Goal: Transaction & Acquisition: Subscribe to service/newsletter

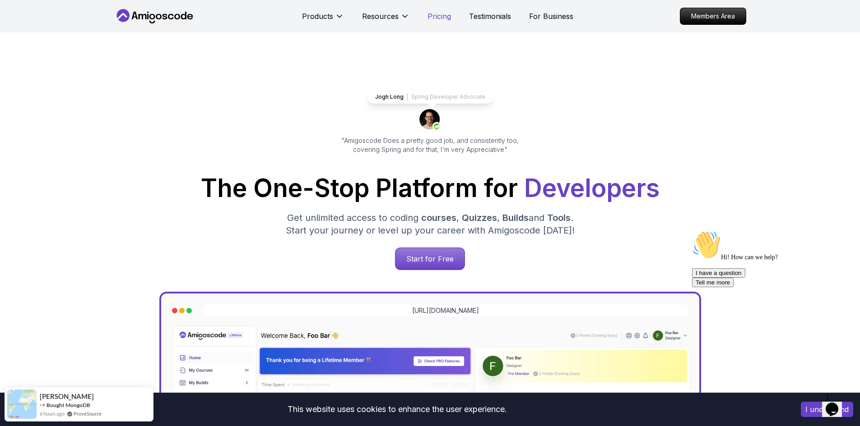
click at [441, 14] on p "Pricing" at bounding box center [438, 16] width 23 height 11
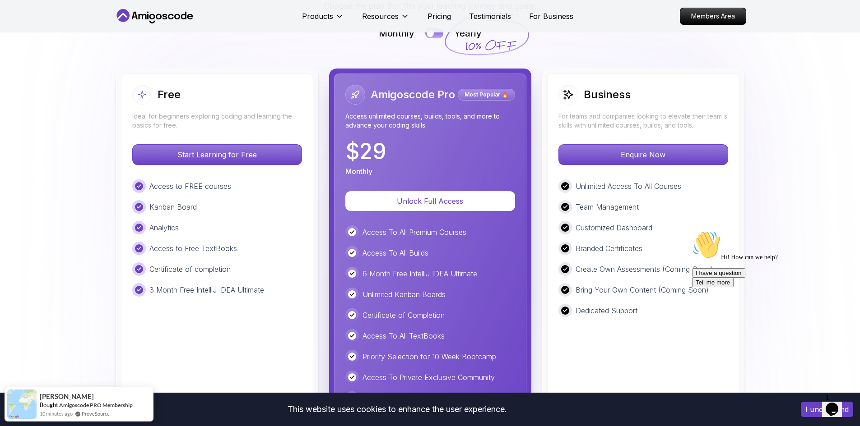
scroll to position [2030, 0]
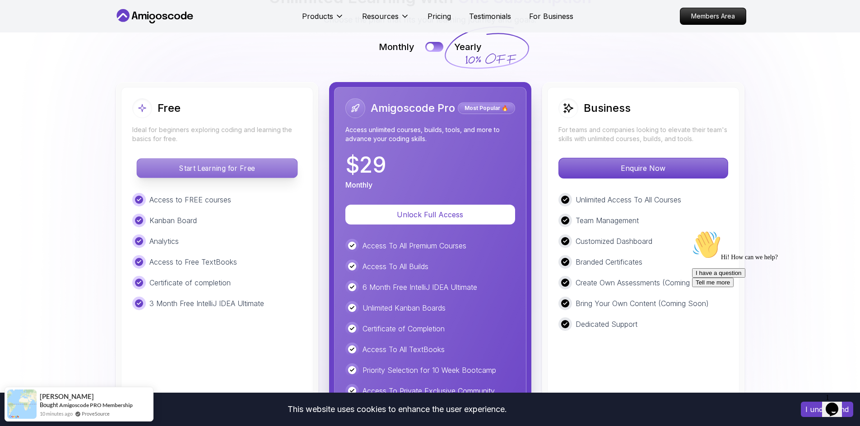
click at [213, 174] on p "Start Learning for Free" at bounding box center [217, 168] width 160 height 19
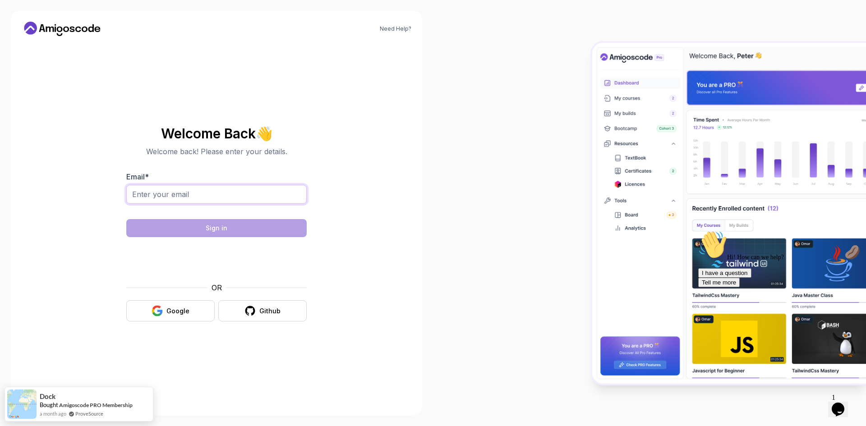
click at [169, 191] on input "Email *" at bounding box center [216, 194] width 181 height 19
type input "[PERSON_NAME][EMAIL_ADDRESS][DOMAIN_NAME]"
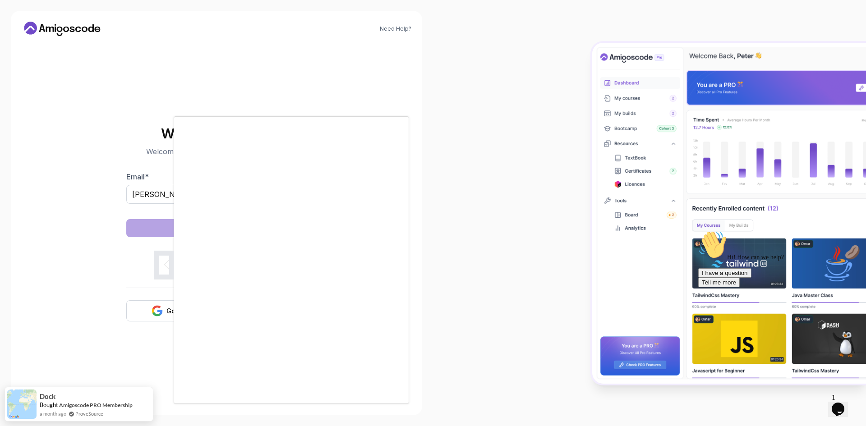
click at [131, 274] on div at bounding box center [433, 213] width 866 height 426
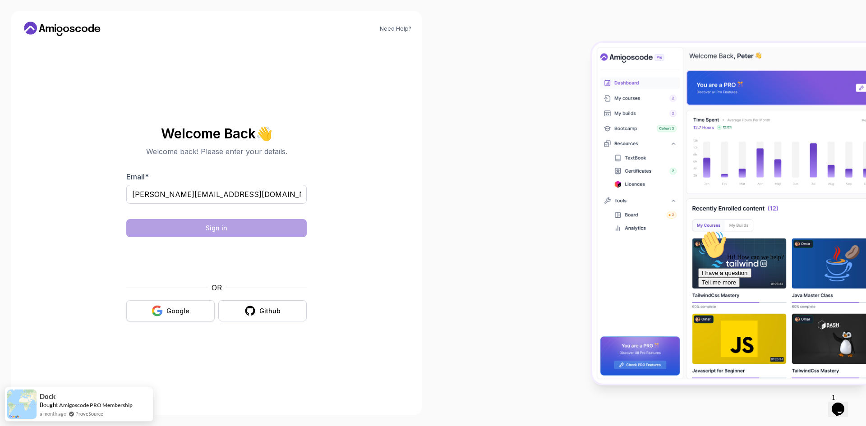
click at [188, 314] on div "Google" at bounding box center [178, 311] width 23 height 9
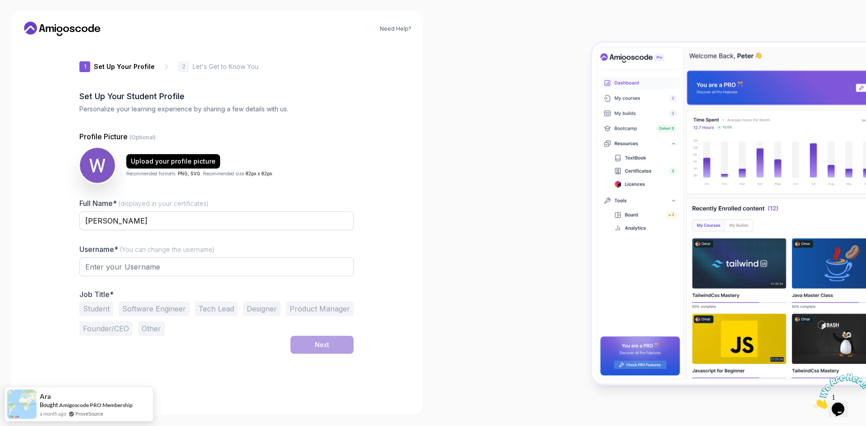
type input "charmingowl9cf4b"
click at [104, 310] on button "Student" at bounding box center [96, 309] width 34 height 14
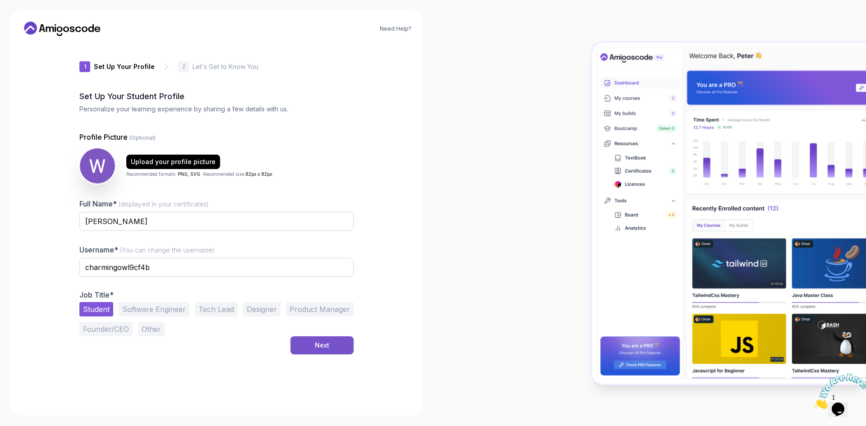
click at [325, 340] on button "Next" at bounding box center [322, 346] width 63 height 18
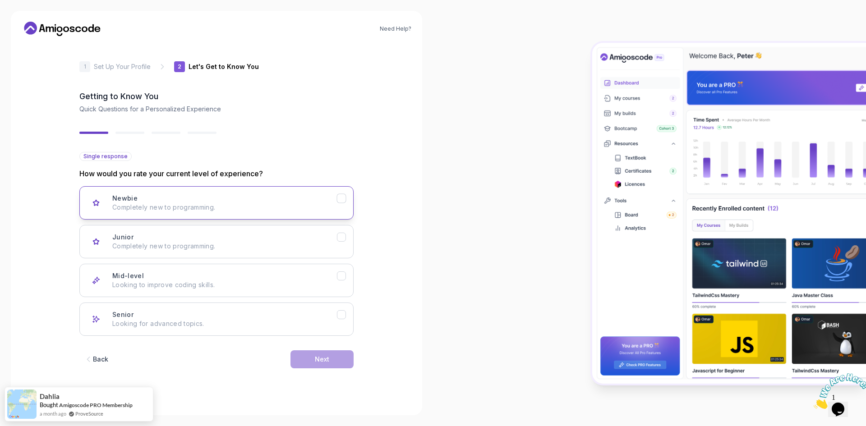
click at [204, 208] on p "Completely new to programming." at bounding box center [224, 207] width 225 height 9
click at [236, 243] on p "Completely new to programming." at bounding box center [224, 246] width 225 height 9
click at [328, 362] on div "Next" at bounding box center [322, 359] width 14 height 9
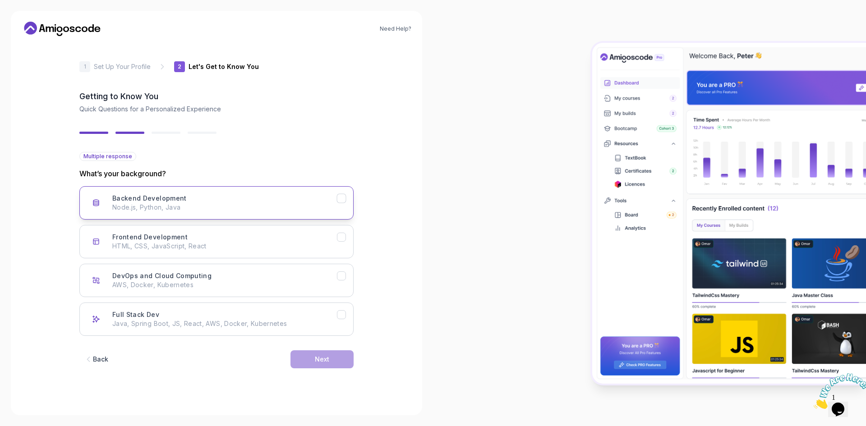
click at [199, 199] on div "Backend Development Node.js, Python, Java" at bounding box center [224, 203] width 225 height 18
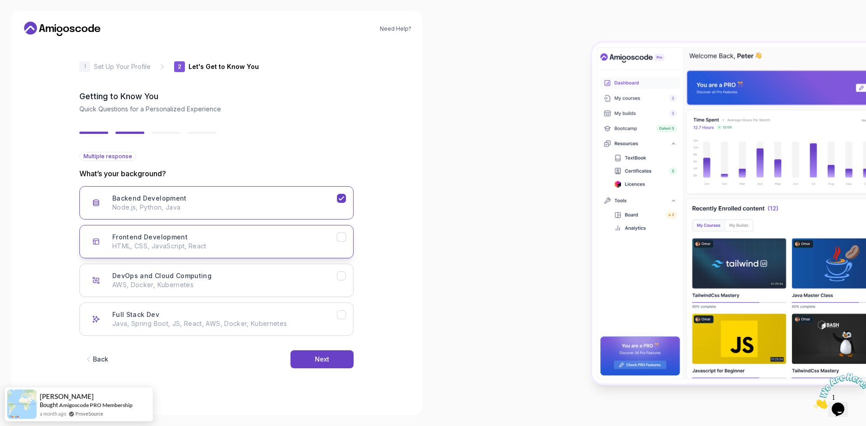
click at [194, 237] on div "Frontend Development HTML, CSS, JavaScript, React" at bounding box center [224, 242] width 225 height 18
click at [199, 314] on div "Full Stack Dev Java, Spring Boot, JS, React, AWS, Docker, Kubernetes" at bounding box center [224, 319] width 225 height 18
click at [213, 252] on button "Frontend Development HTML, CSS, JavaScript, React" at bounding box center [216, 241] width 274 height 33
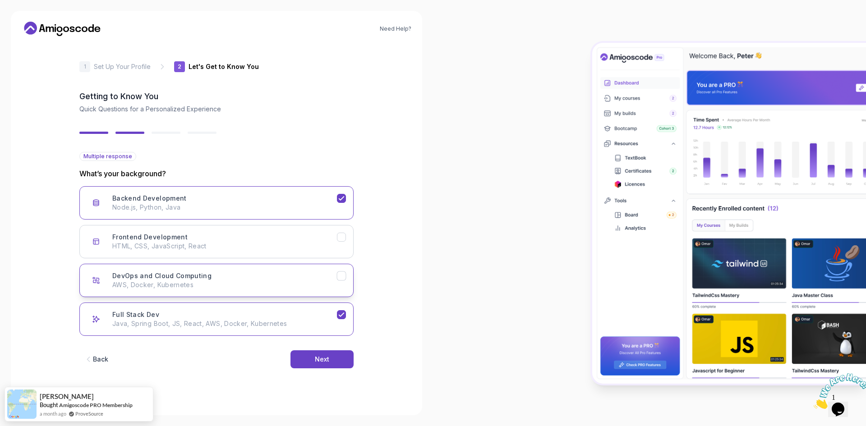
click at [272, 276] on div "DevOps and Cloud Computing AWS, Docker, Kubernetes" at bounding box center [224, 281] width 225 height 18
click at [327, 205] on p "Node.js, Python, Java" at bounding box center [224, 207] width 225 height 9
click at [332, 363] on button "Next" at bounding box center [322, 360] width 63 height 18
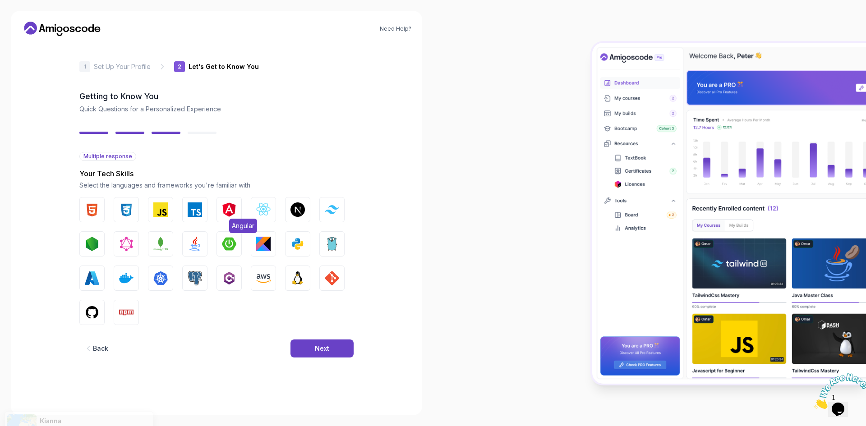
click at [229, 209] on img "button" at bounding box center [229, 210] width 14 height 14
click at [297, 278] on img "button" at bounding box center [298, 278] width 14 height 14
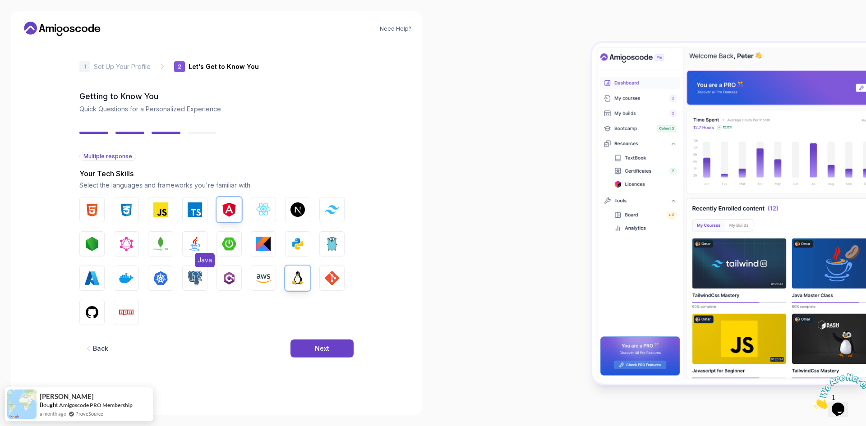
click at [194, 245] on img "button" at bounding box center [195, 244] width 14 height 14
click at [232, 245] on img "button" at bounding box center [229, 244] width 14 height 14
click at [327, 347] on div "Next" at bounding box center [322, 348] width 14 height 9
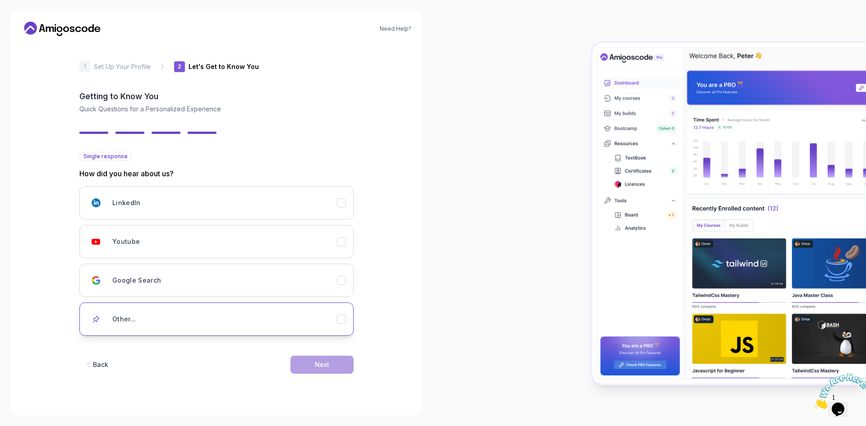
click at [126, 328] on div "Other..." at bounding box center [224, 319] width 225 height 18
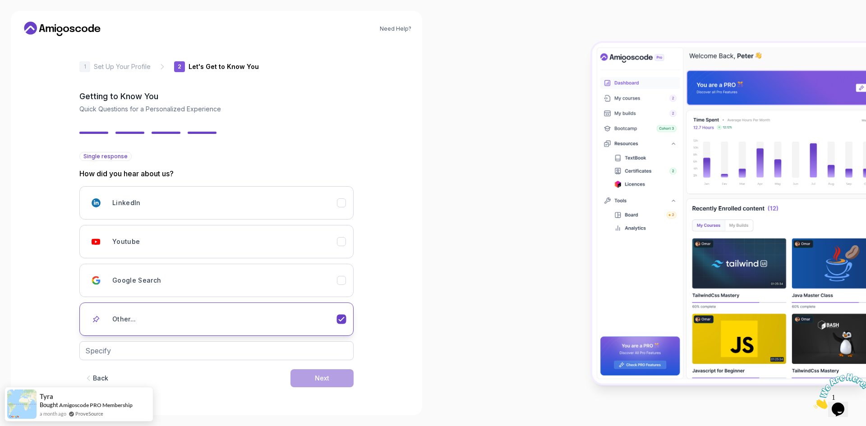
click at [126, 320] on h3 "Other..." at bounding box center [124, 319] width 24 height 9
click at [138, 272] on div "Google Search" at bounding box center [224, 281] width 225 height 18
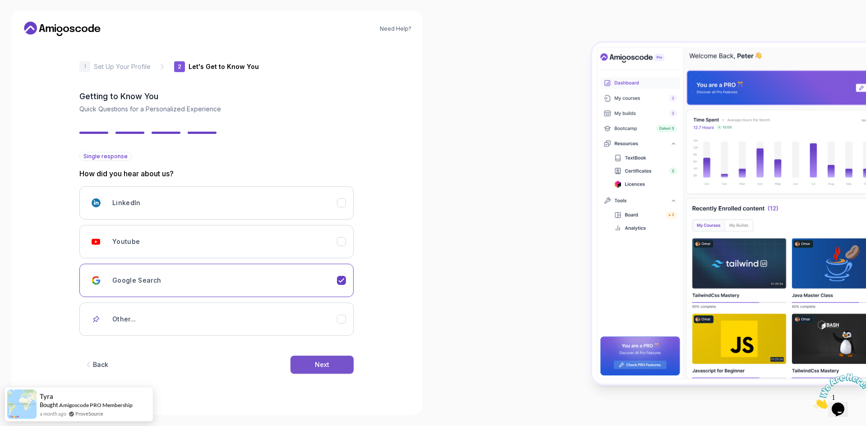
click at [319, 366] on div "Next" at bounding box center [322, 365] width 14 height 9
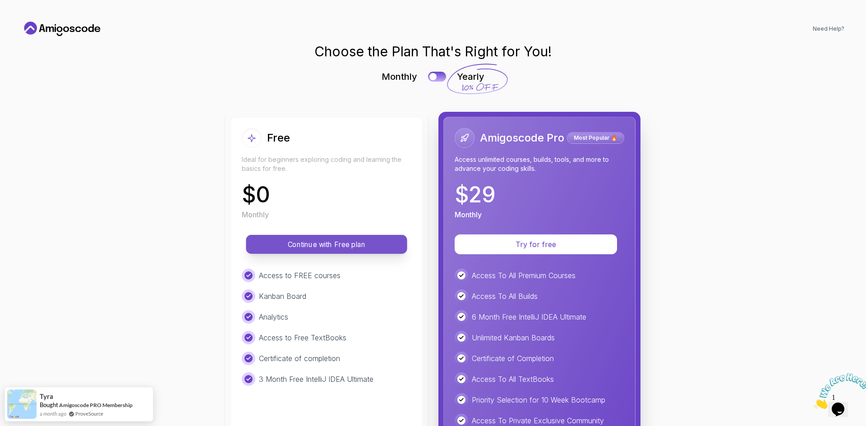
click at [333, 245] on p "Continue with Free plan" at bounding box center [326, 245] width 141 height 10
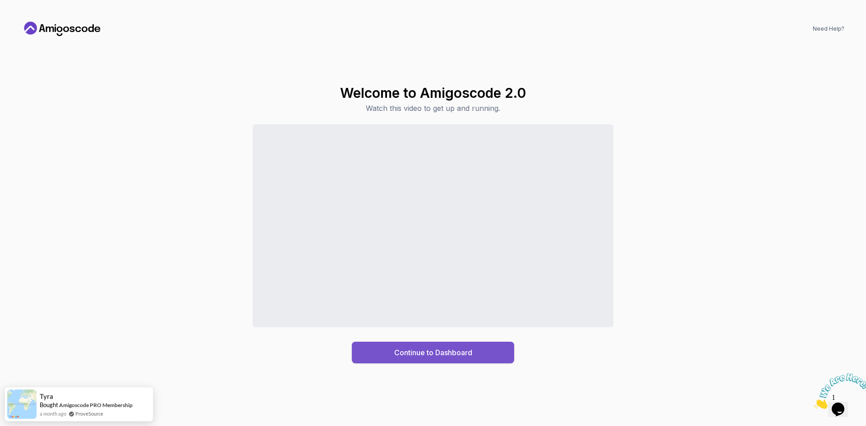
click at [431, 352] on div "Continue to Dashboard" at bounding box center [433, 352] width 78 height 11
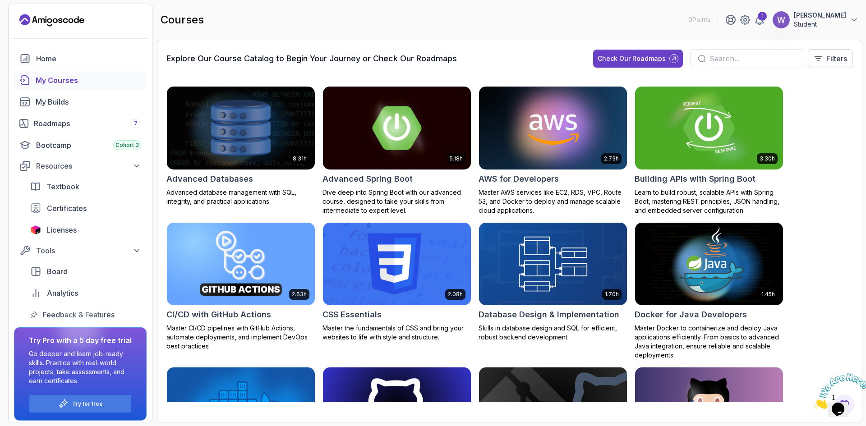
click at [697, 136] on img at bounding box center [709, 127] width 155 height 87
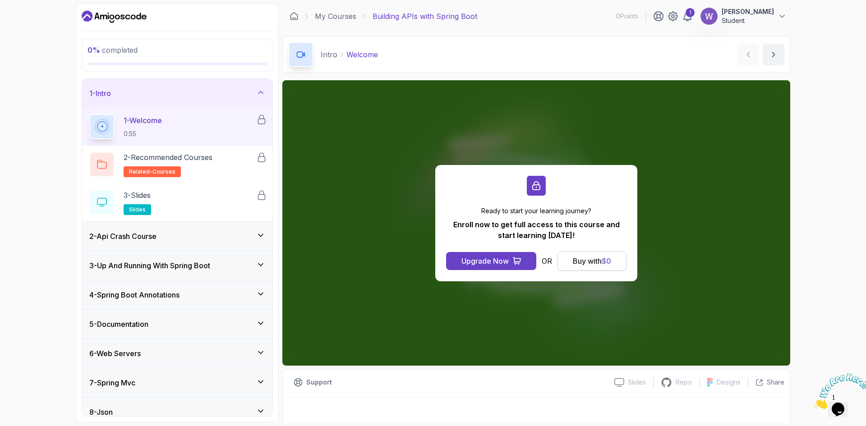
click at [594, 261] on div "Buy with $ 0" at bounding box center [592, 261] width 38 height 11
click at [807, 193] on div "0 % completed 1 - Intro 1 - Welcome 0:55 2 - Recommended Courses related-course…" at bounding box center [433, 213] width 866 height 426
click at [167, 233] on div "2 - Api Crash Course" at bounding box center [177, 236] width 176 height 11
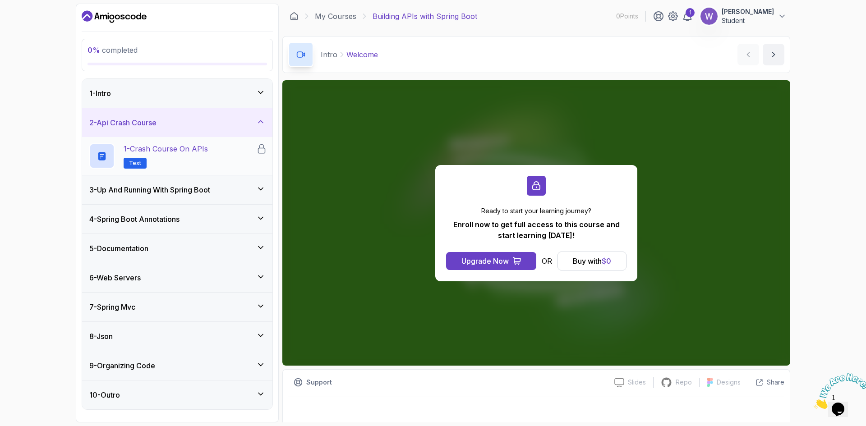
click at [182, 157] on h2 "1 - Crash Course on APIs Text" at bounding box center [166, 156] width 84 height 25
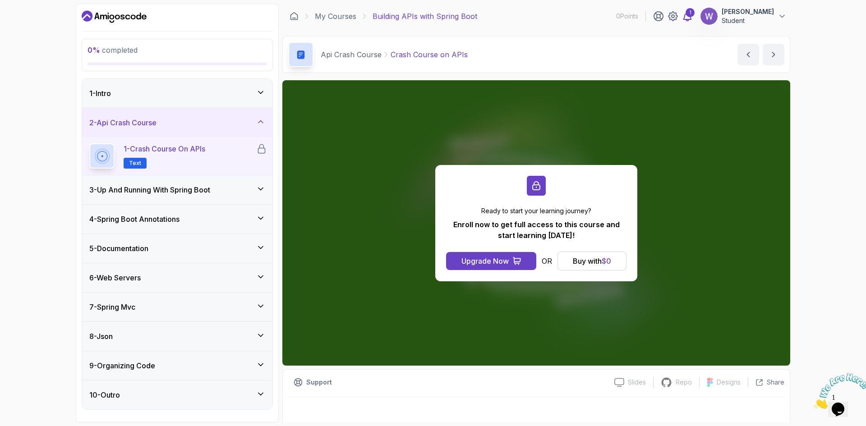
click at [695, 14] on div "1" at bounding box center [690, 12] width 9 height 9
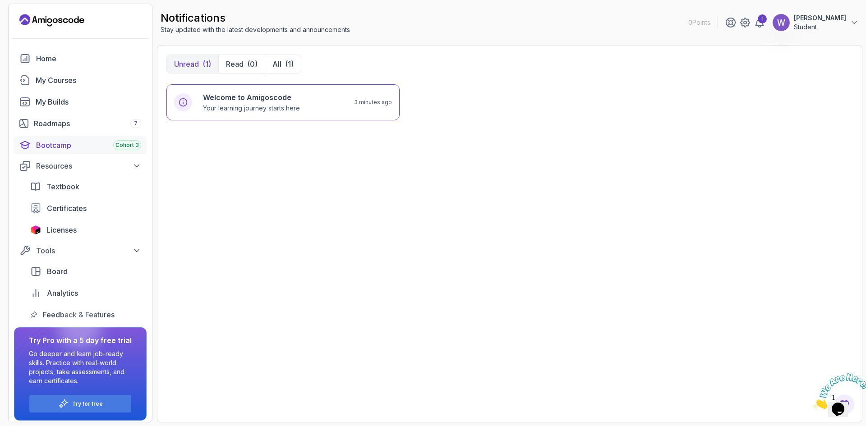
click at [131, 144] on span "Cohort 3" at bounding box center [127, 145] width 23 height 7
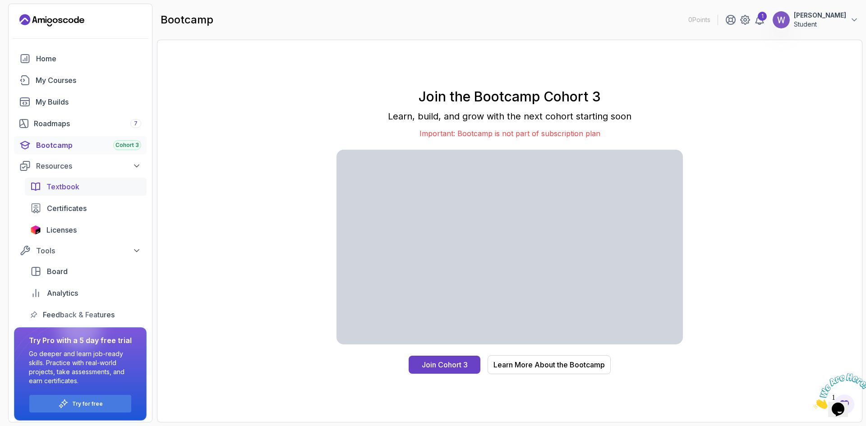
scroll to position [4, 0]
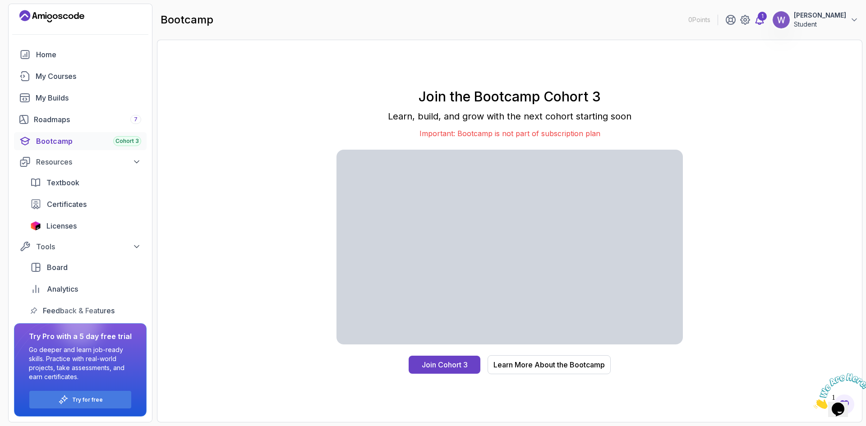
click at [765, 21] on icon at bounding box center [760, 19] width 11 height 11
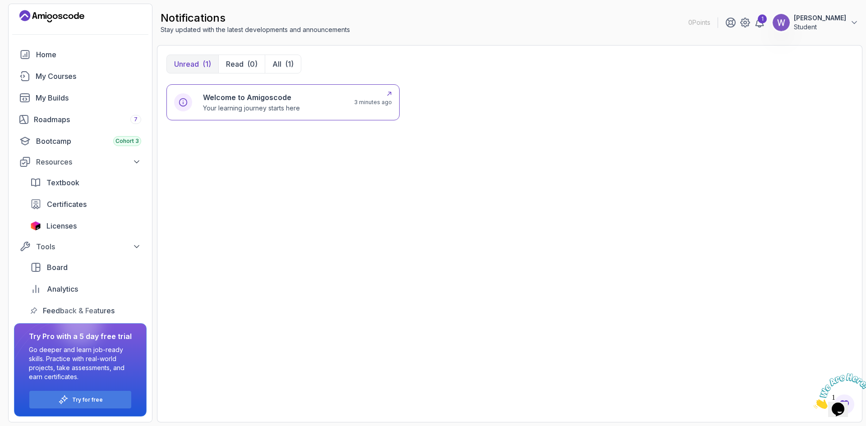
click at [267, 105] on p "Your learning journey starts here" at bounding box center [251, 108] width 97 height 9
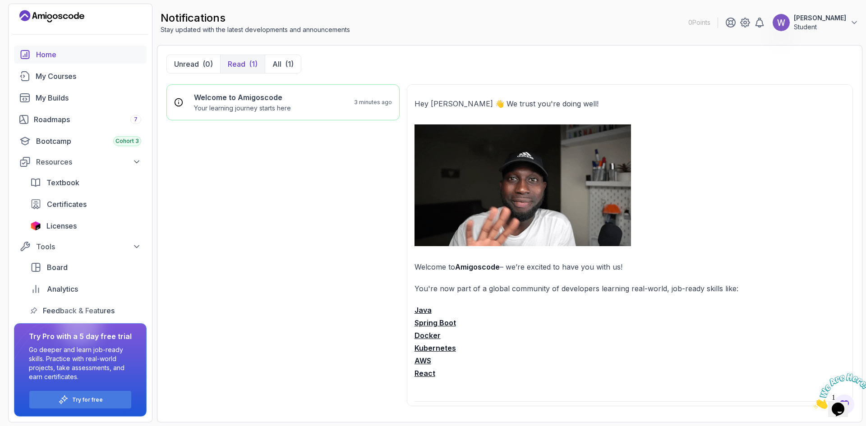
click at [45, 58] on div "Home" at bounding box center [88, 54] width 105 height 11
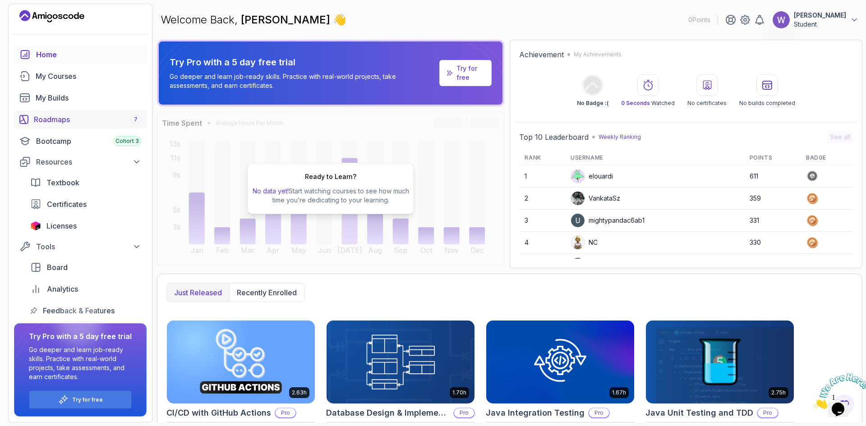
click at [62, 118] on div "Roadmaps 7" at bounding box center [87, 119] width 107 height 11
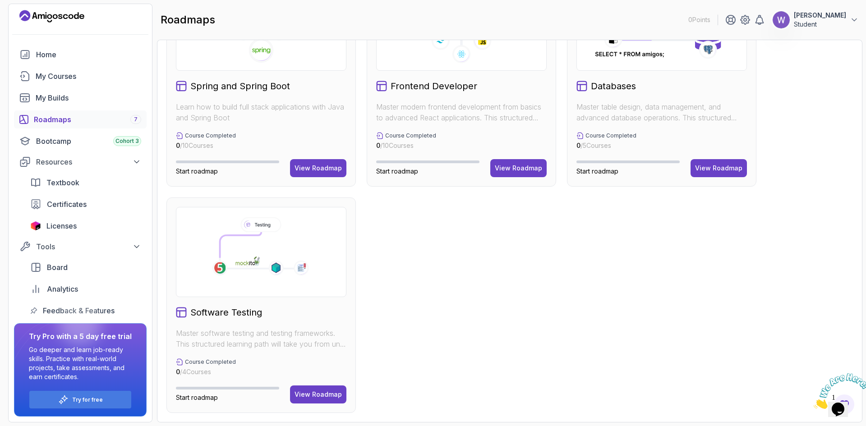
scroll to position [34, 0]
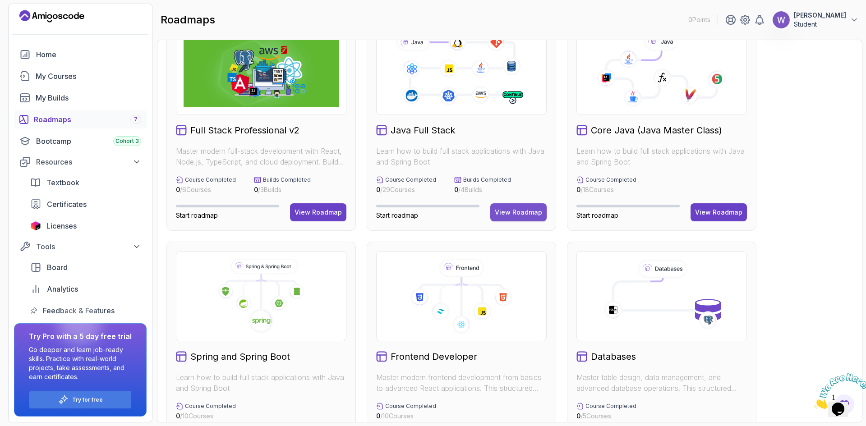
click at [511, 213] on div "View Roadmap" at bounding box center [518, 212] width 47 height 9
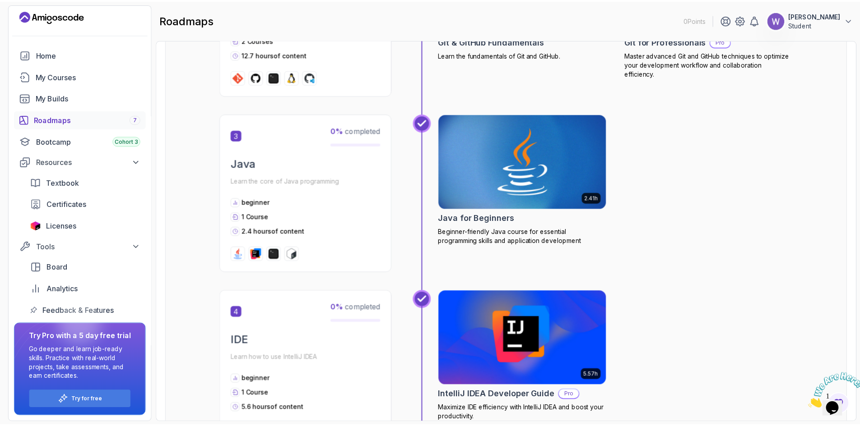
scroll to position [575, 0]
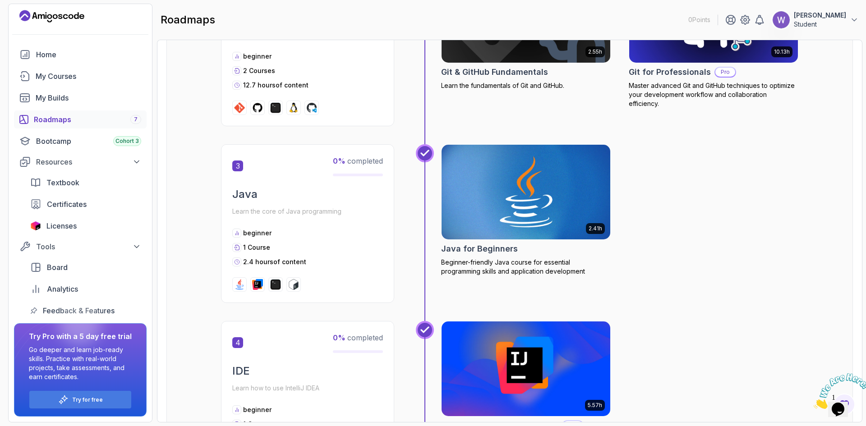
click at [537, 219] on img at bounding box center [526, 192] width 177 height 99
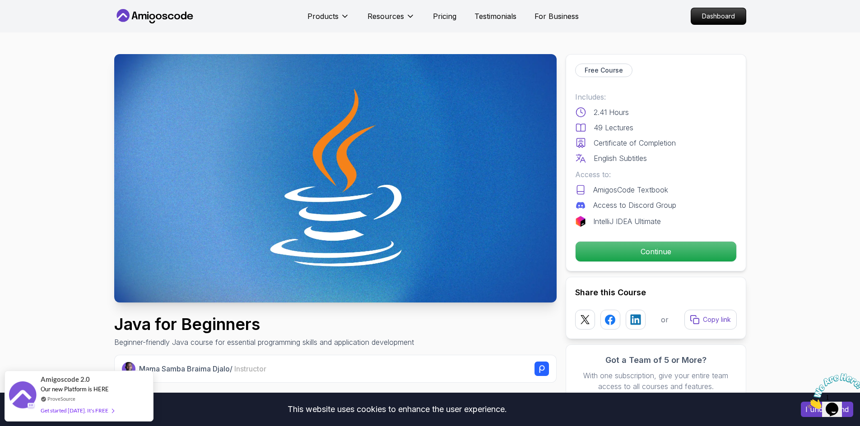
click at [440, 17] on p "Pricing" at bounding box center [444, 16] width 23 height 11
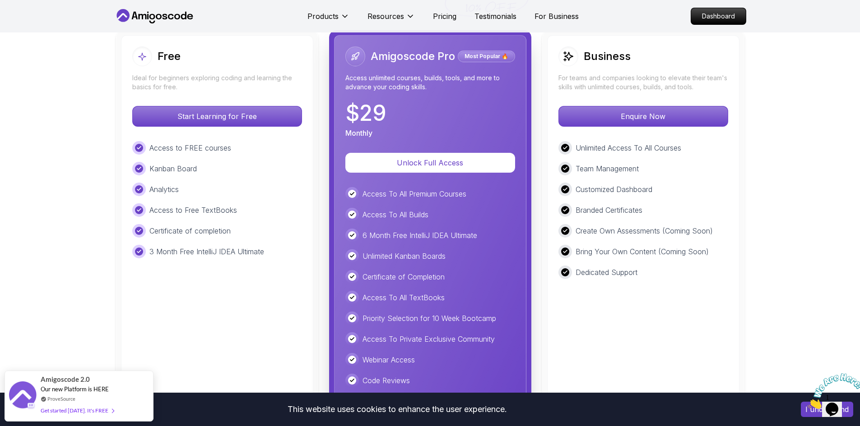
scroll to position [2022, 0]
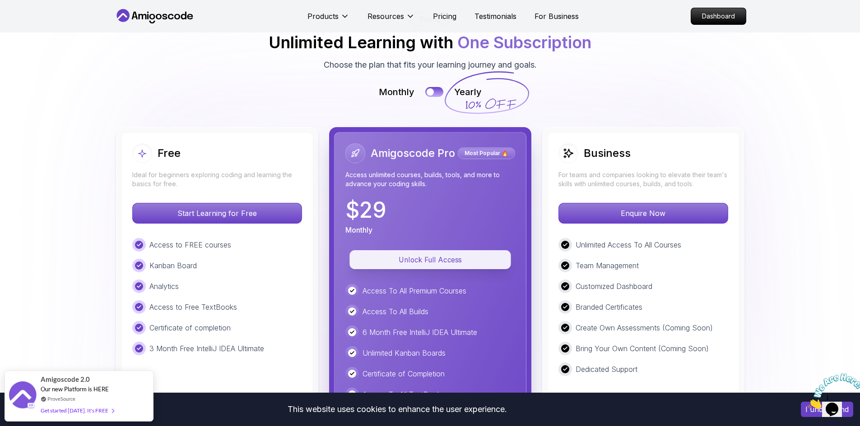
click at [453, 255] on p "Unlock Full Access" at bounding box center [430, 260] width 141 height 10
